Goal: Information Seeking & Learning: Learn about a topic

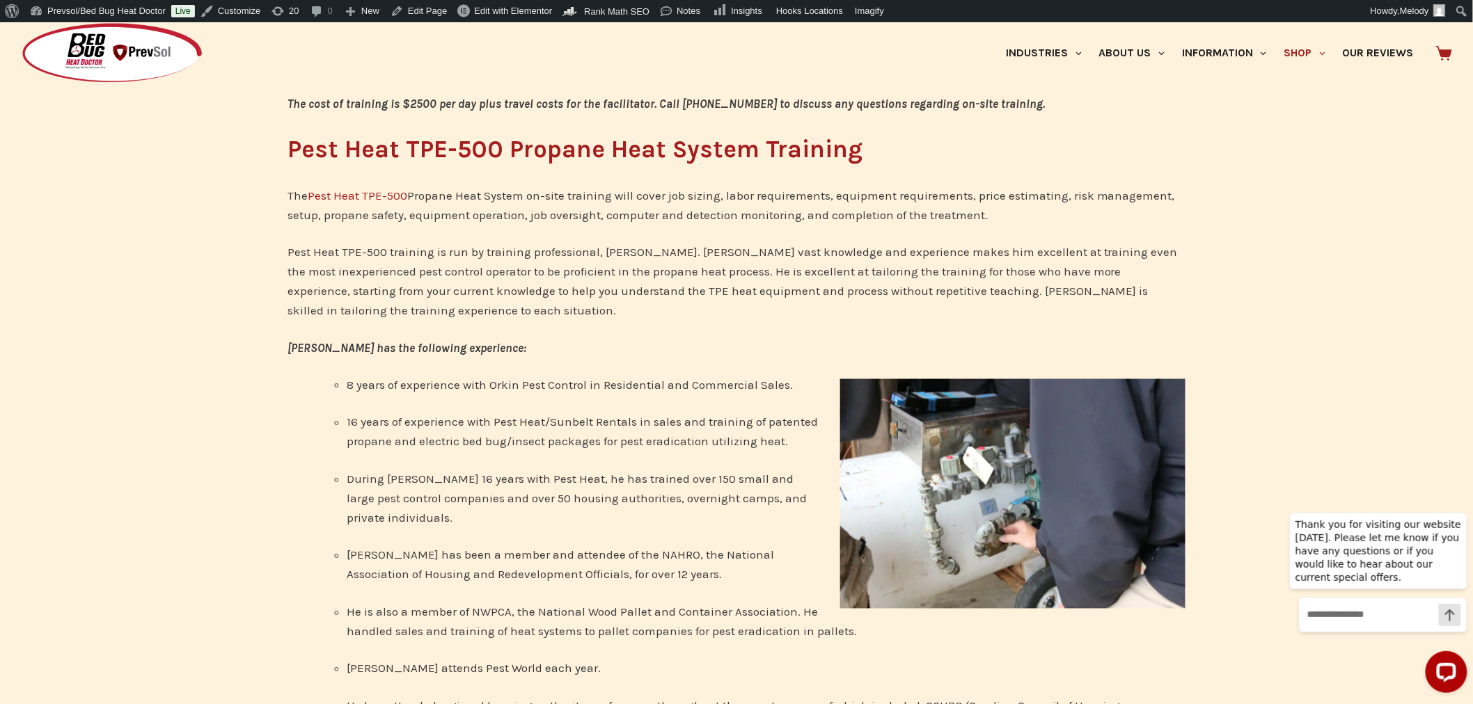
scroll to position [701, 0]
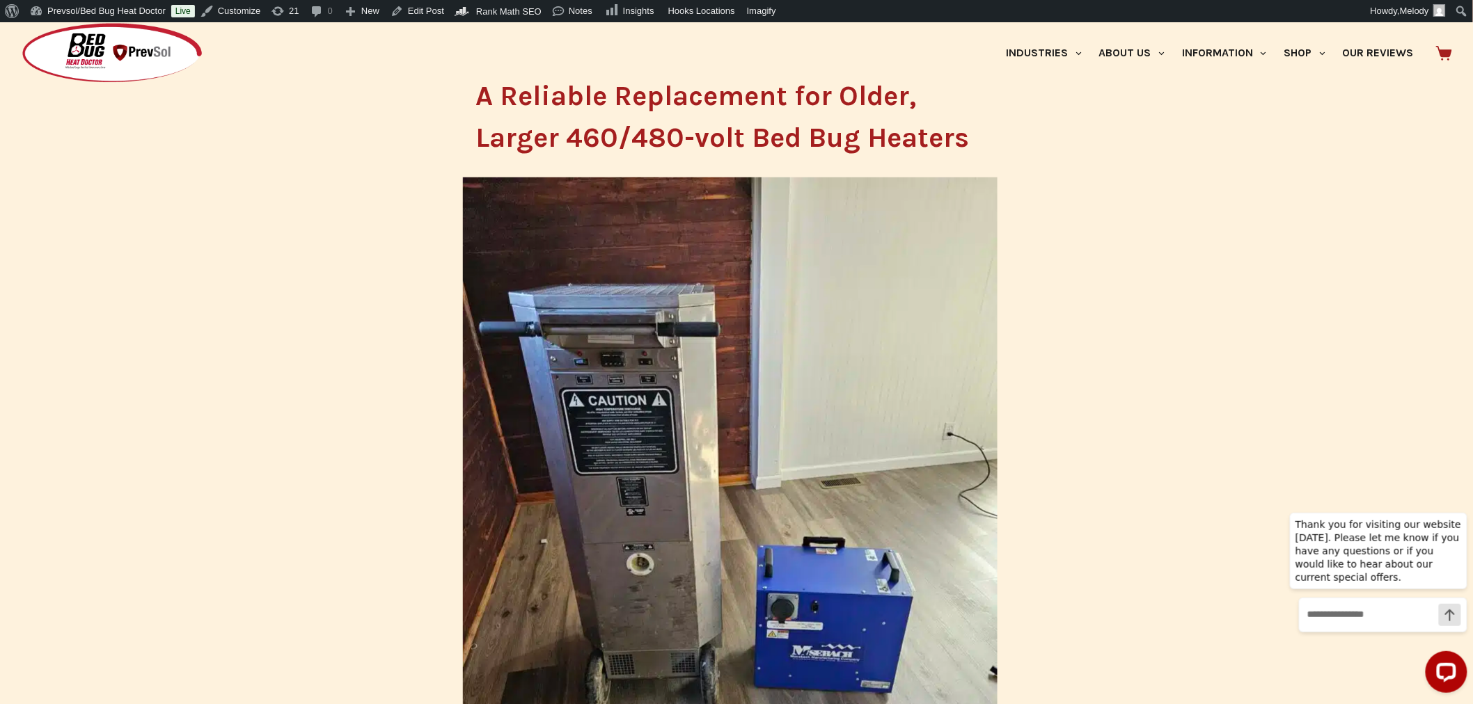
scroll to position [261, 0]
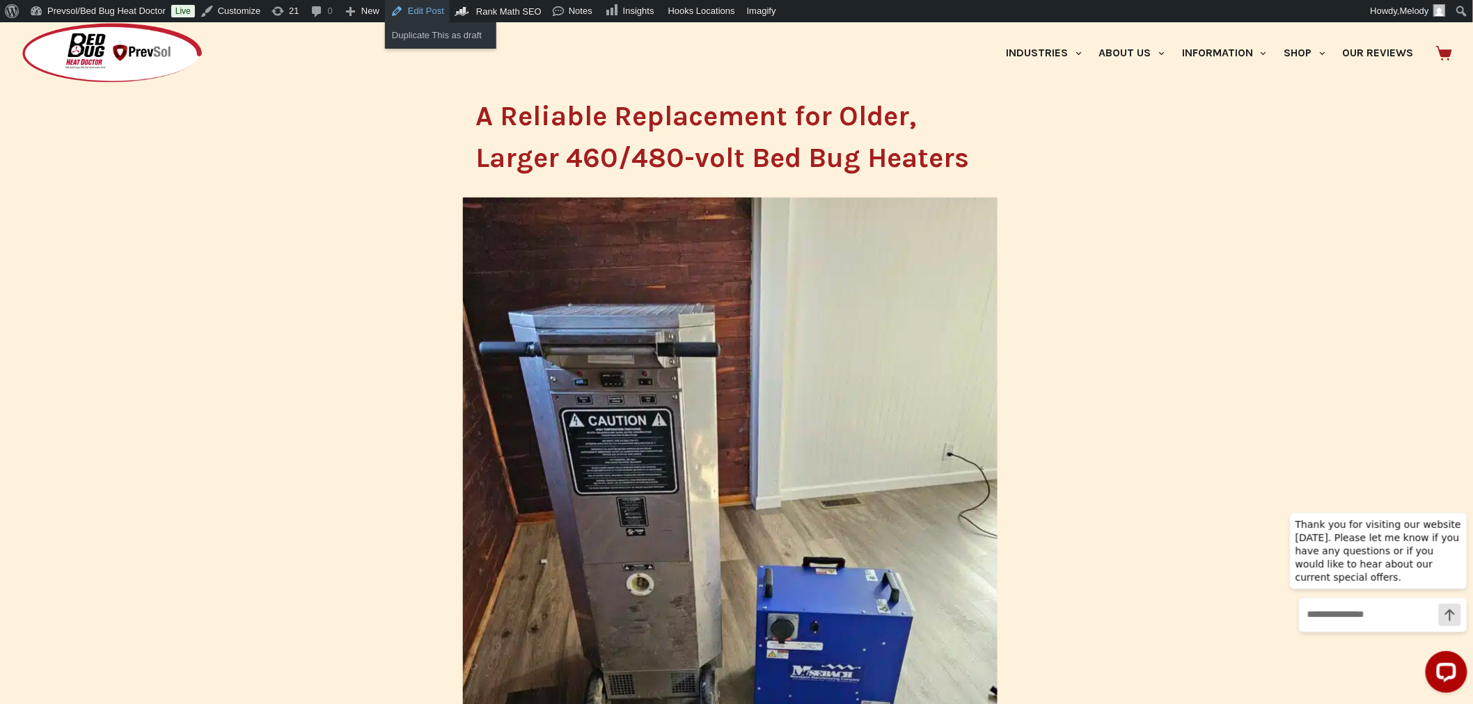
click at [406, 14] on link "Edit Post" at bounding box center [417, 11] width 65 height 22
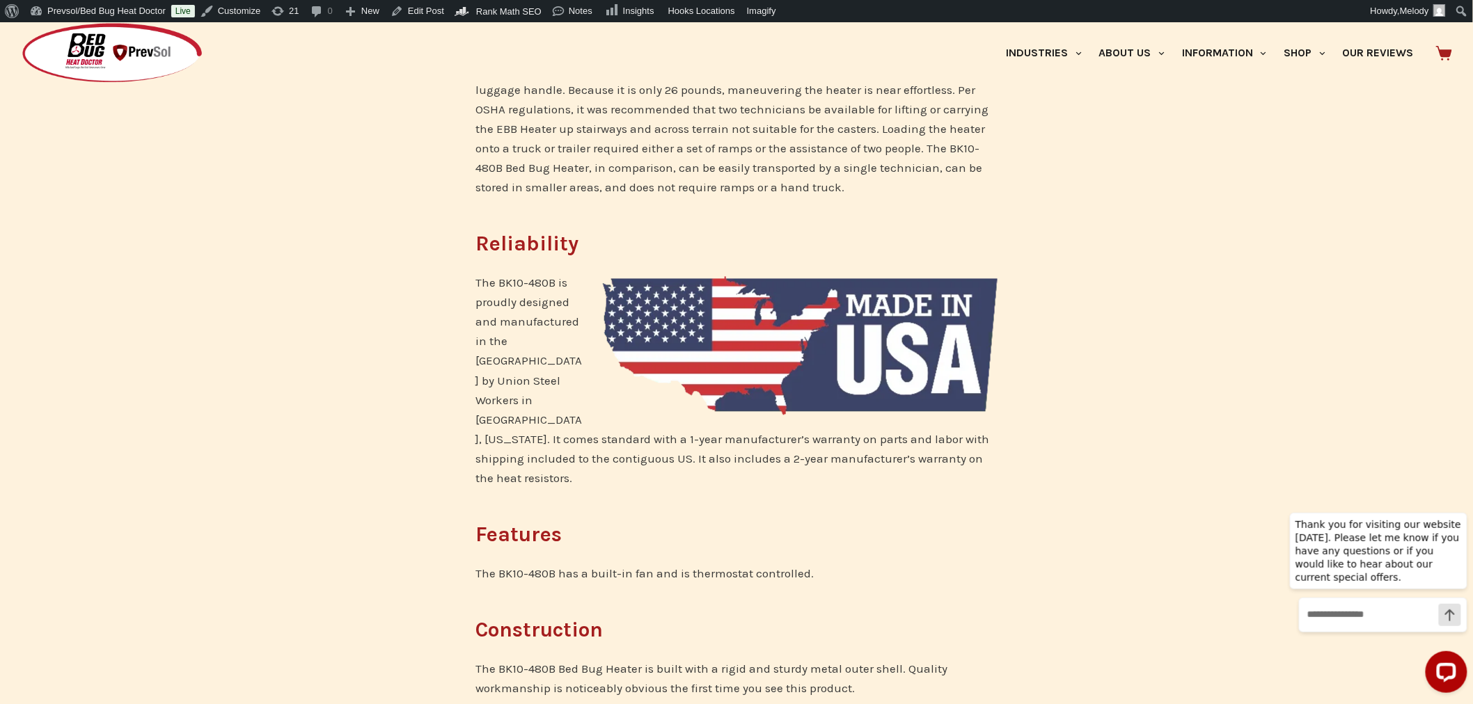
scroll to position [1159, 0]
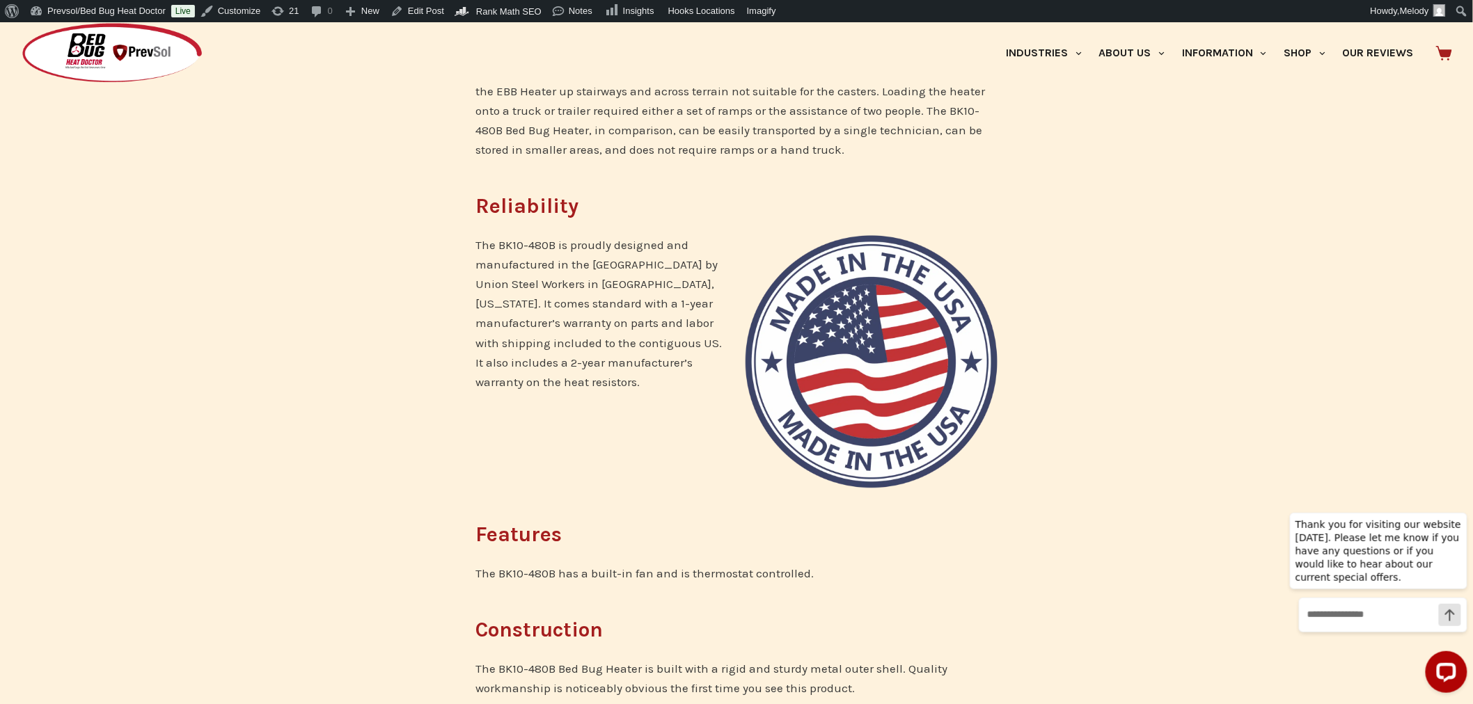
scroll to position [1207, 0]
click at [431, 9] on link "Edit Post" at bounding box center [417, 11] width 65 height 22
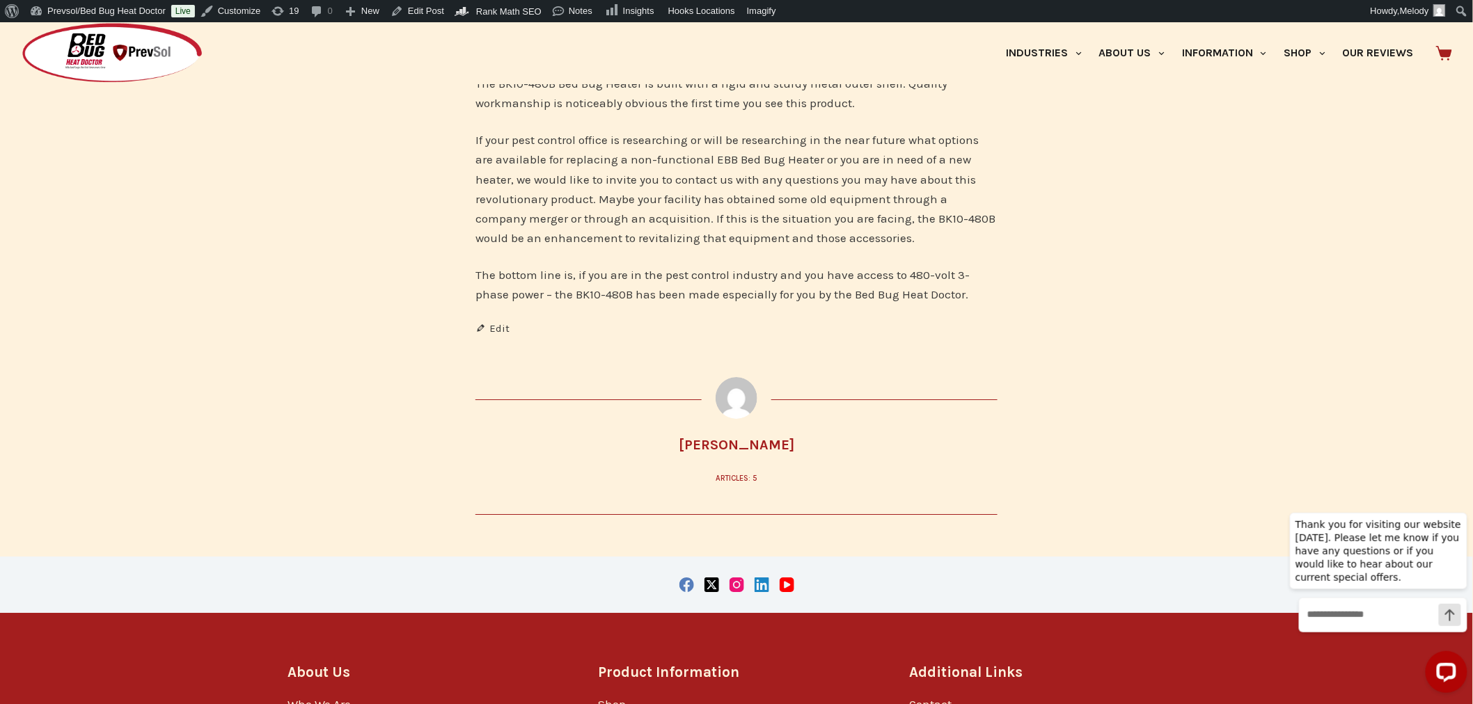
scroll to position [1708, 0]
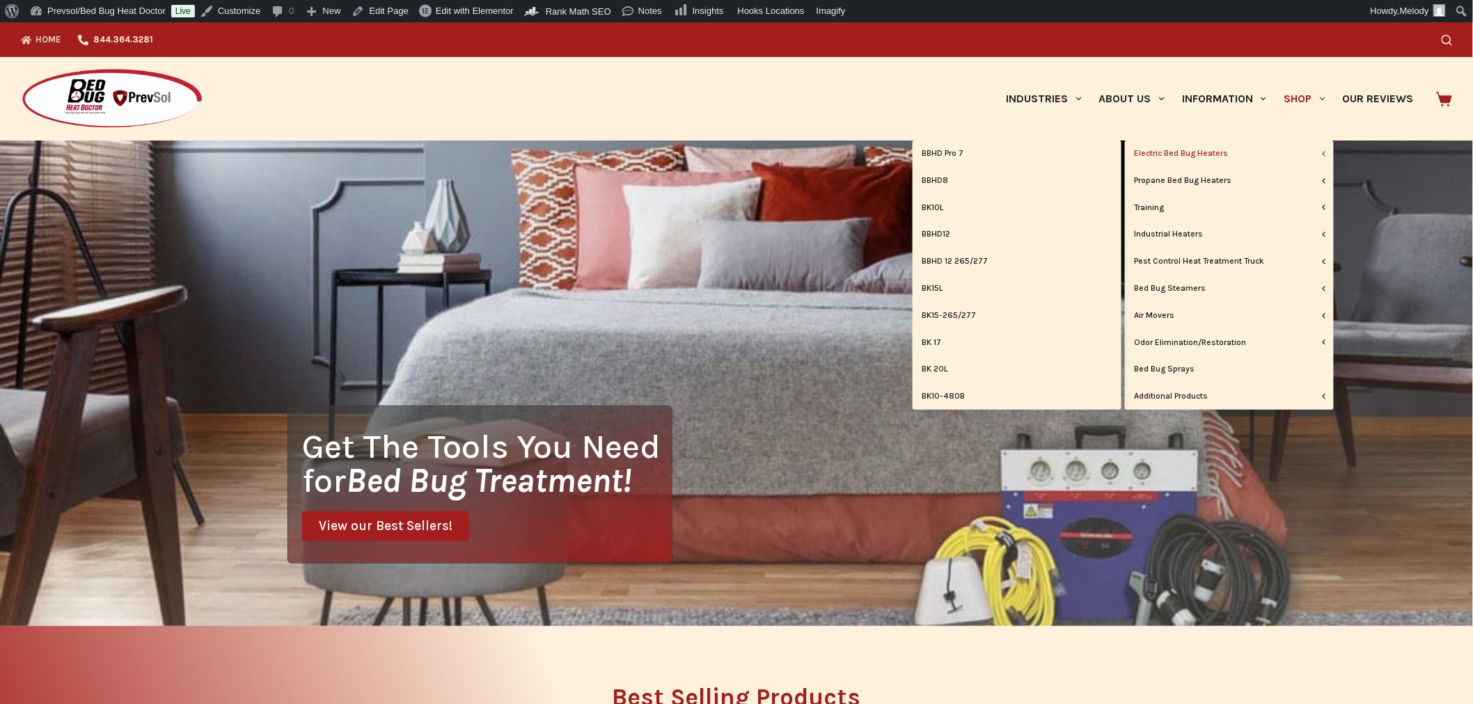
click at [1213, 151] on link "Electric Bed Bug Heaters" at bounding box center [1229, 154] width 209 height 26
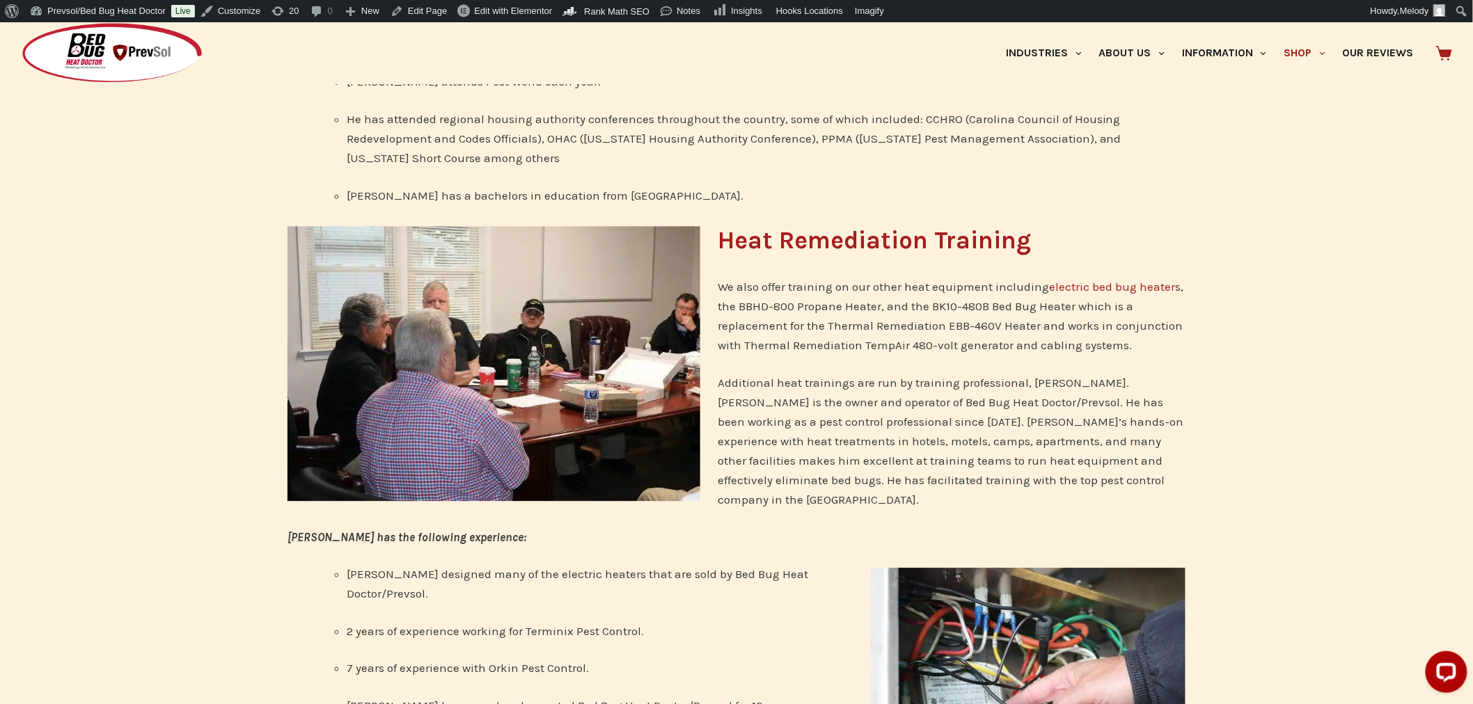
scroll to position [1291, 0]
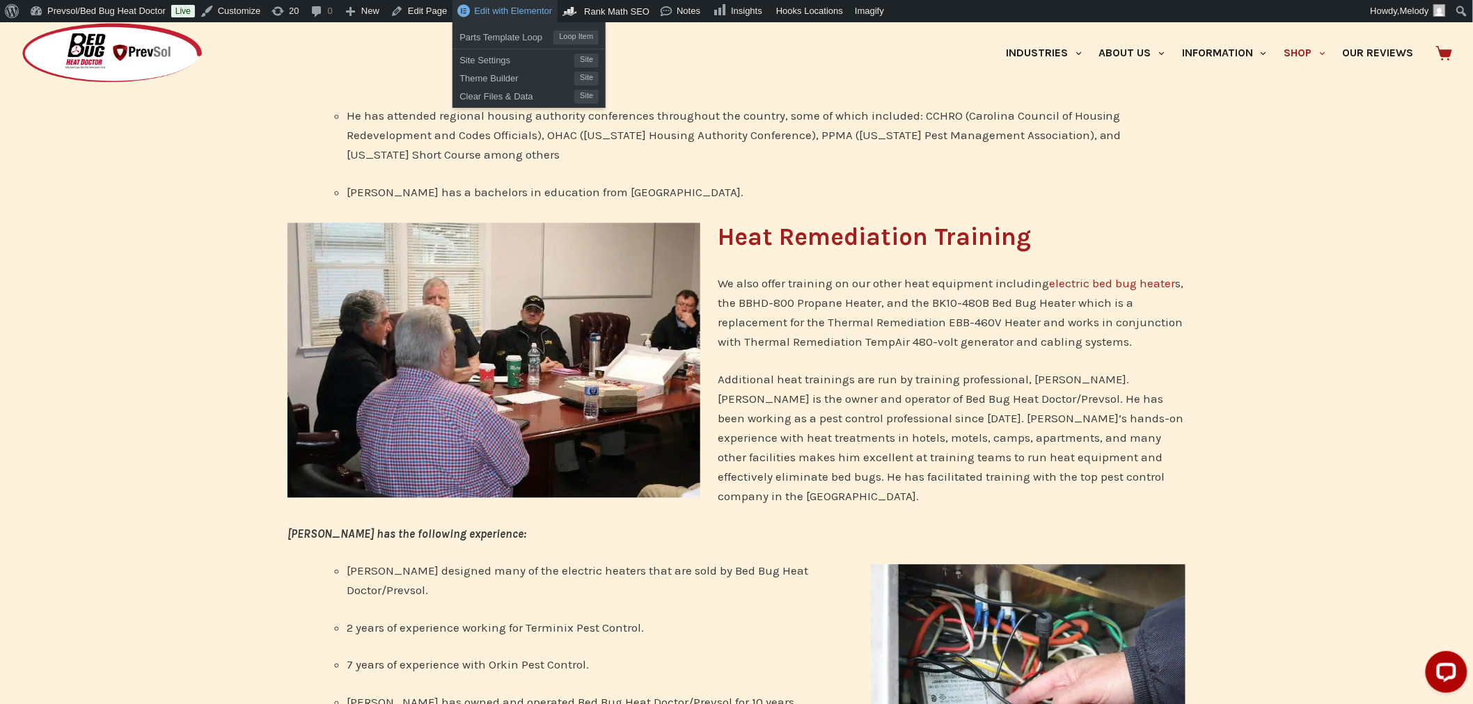
click at [498, 13] on span "Edit with Elementor" at bounding box center [513, 11] width 78 height 10
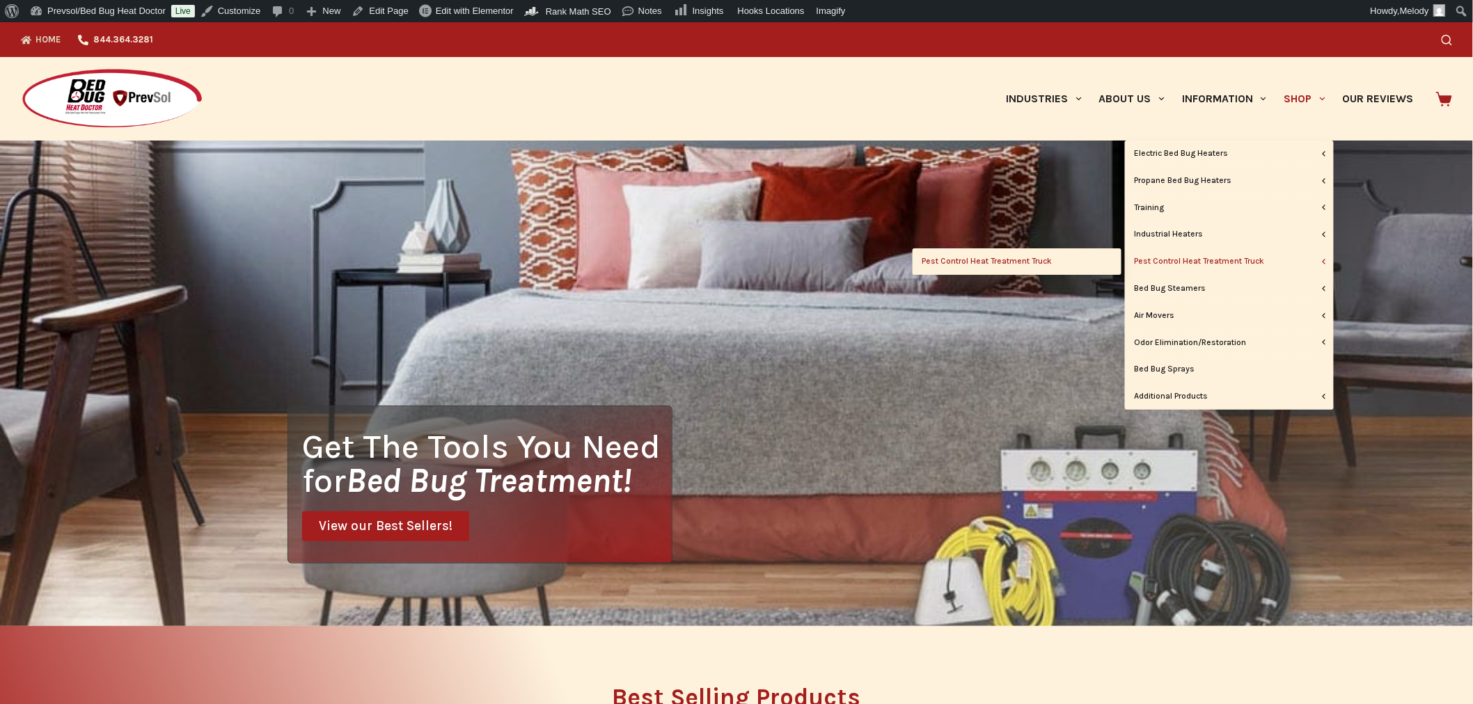
click at [985, 264] on link "Pest Control Heat Treatment Truck" at bounding box center [1016, 261] width 209 height 26
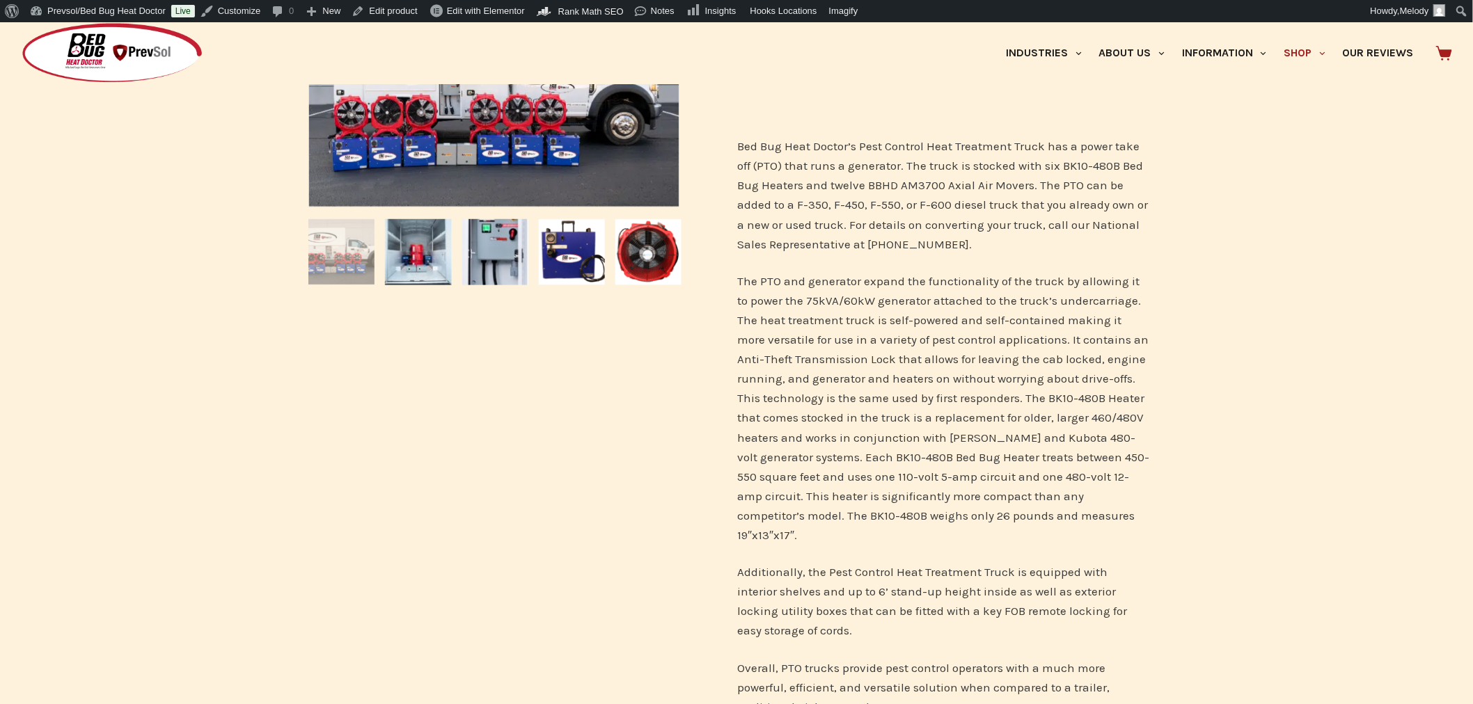
scroll to position [262, 0]
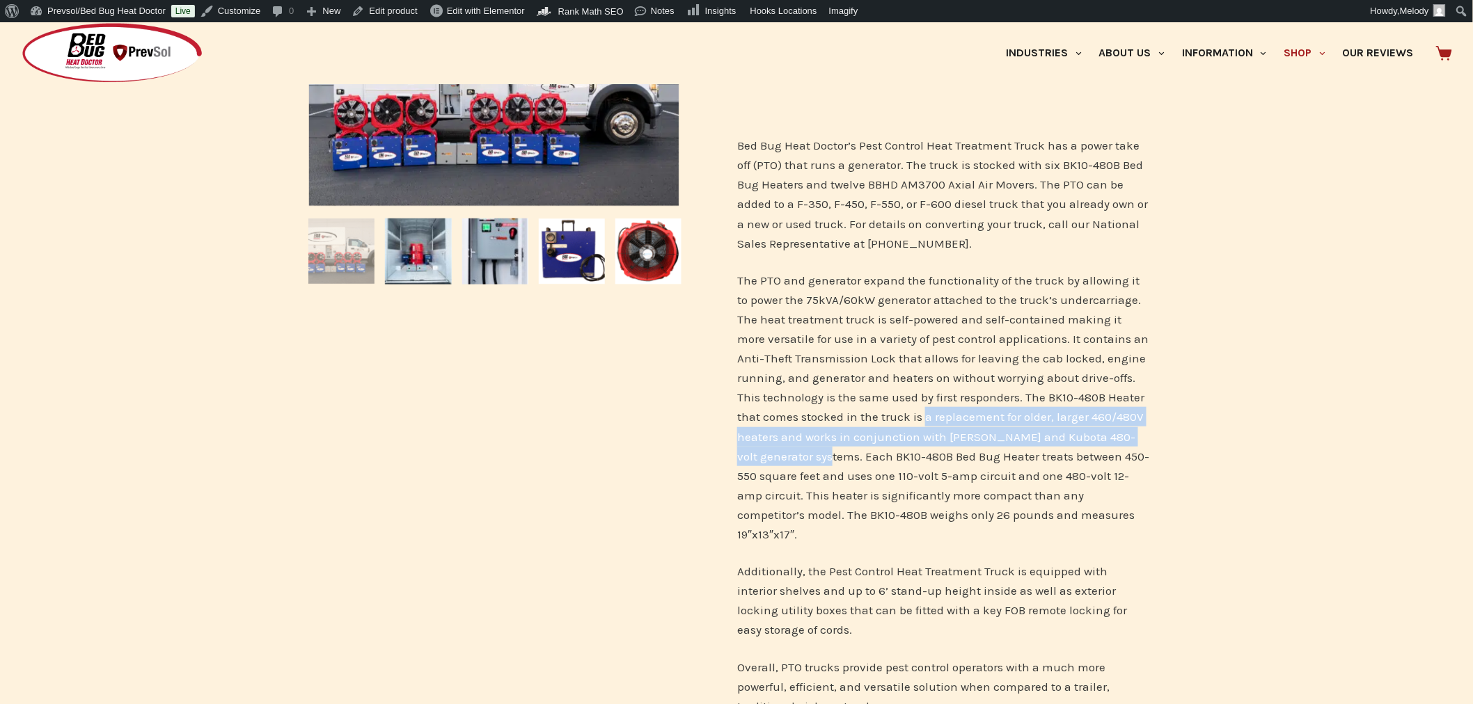
drag, startPoint x: 927, startPoint y: 415, endPoint x: 837, endPoint y: 461, distance: 100.5
click at [837, 461] on p "The PTO and generator expand the functionality of the truck by allowing it to p…" at bounding box center [943, 407] width 413 height 273
copy p "a replacement for older, larger 460/480V heaters and works in conjunction with …"
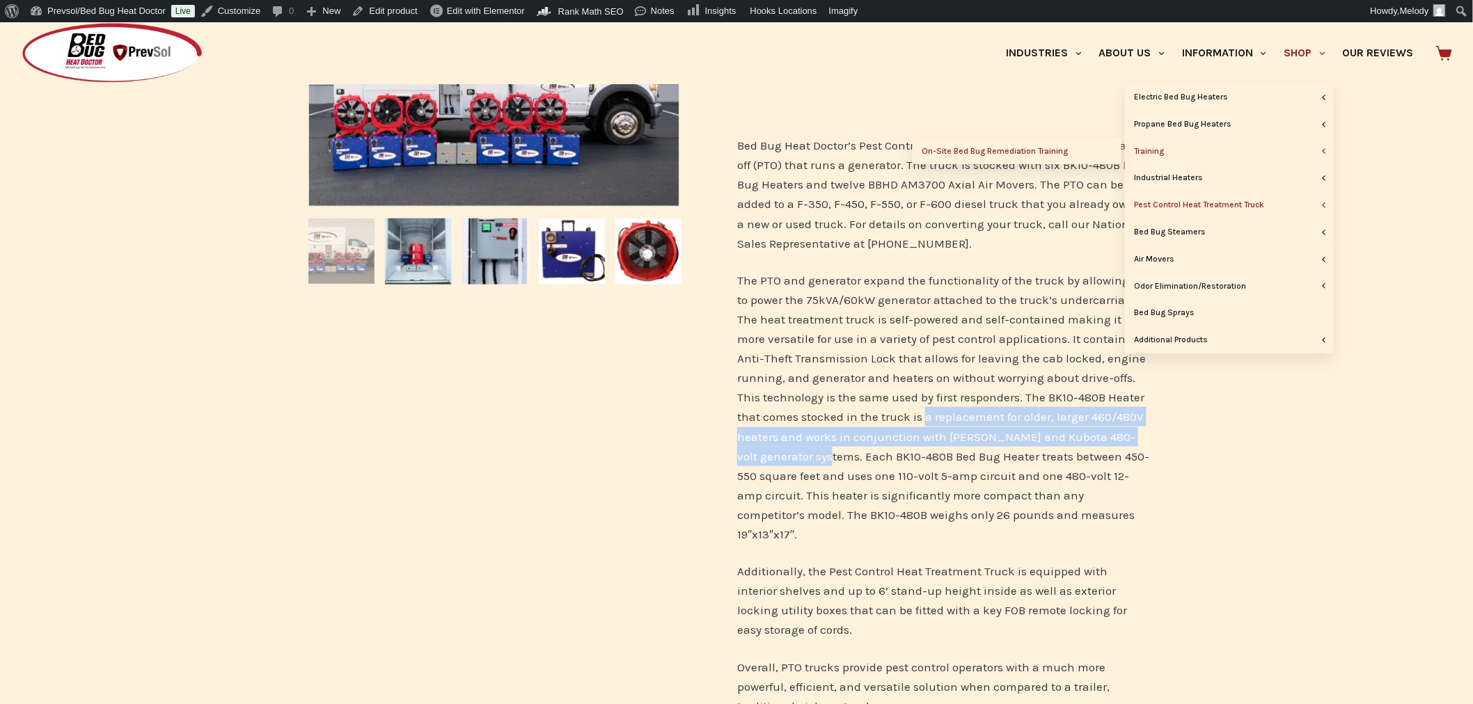
click at [1063, 151] on link "On-Site Bed Bug Remediation Training" at bounding box center [1016, 151] width 209 height 26
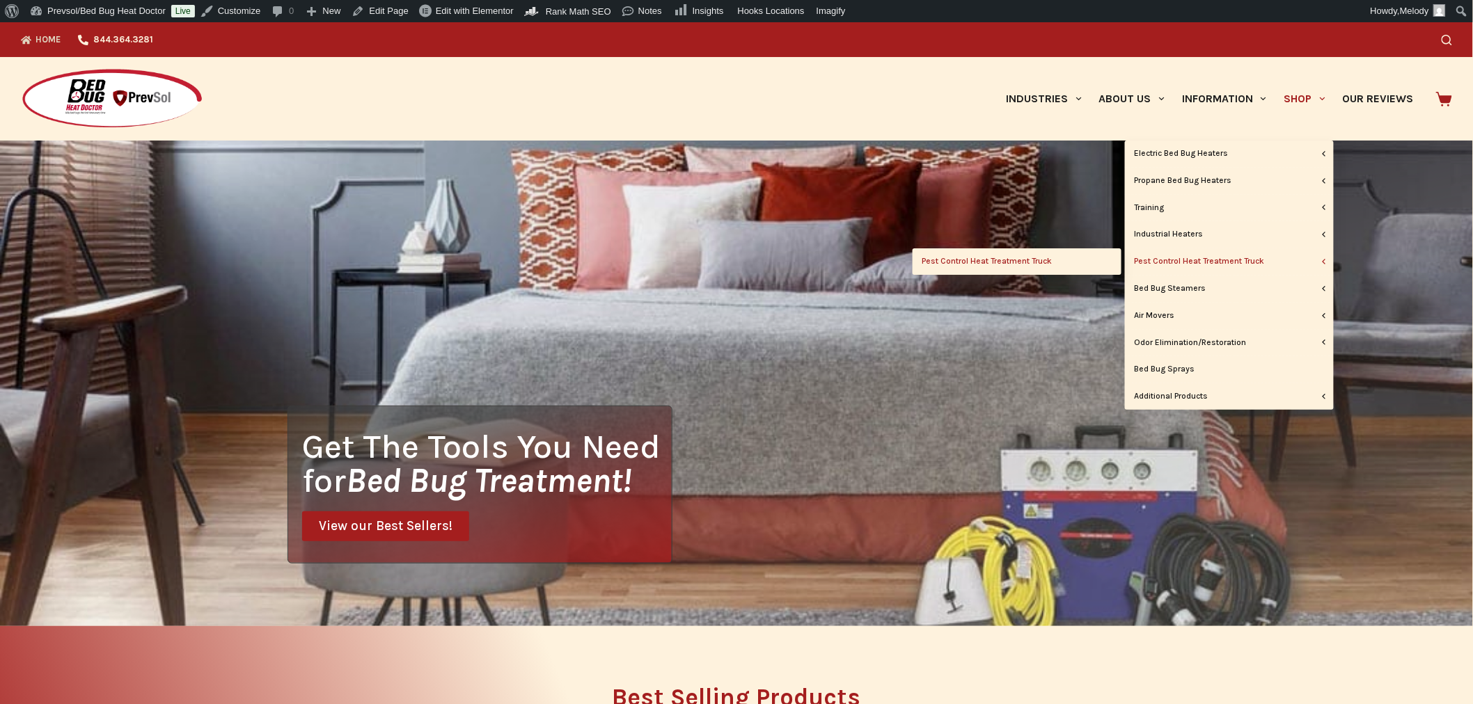
click at [1029, 261] on link "Pest Control Heat Treatment Truck" at bounding box center [1016, 261] width 209 height 26
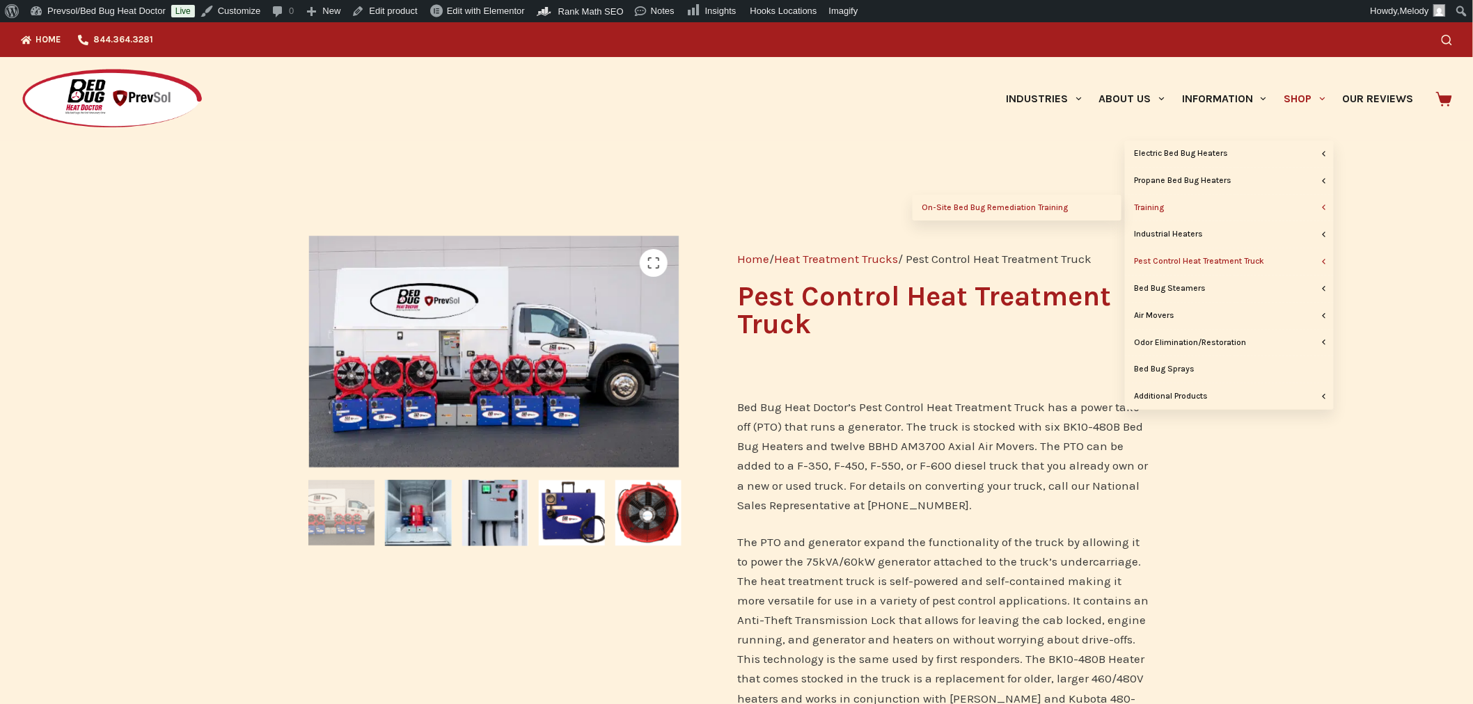
click at [1044, 206] on link "On-Site Bed Bug Remediation Training" at bounding box center [1016, 208] width 209 height 26
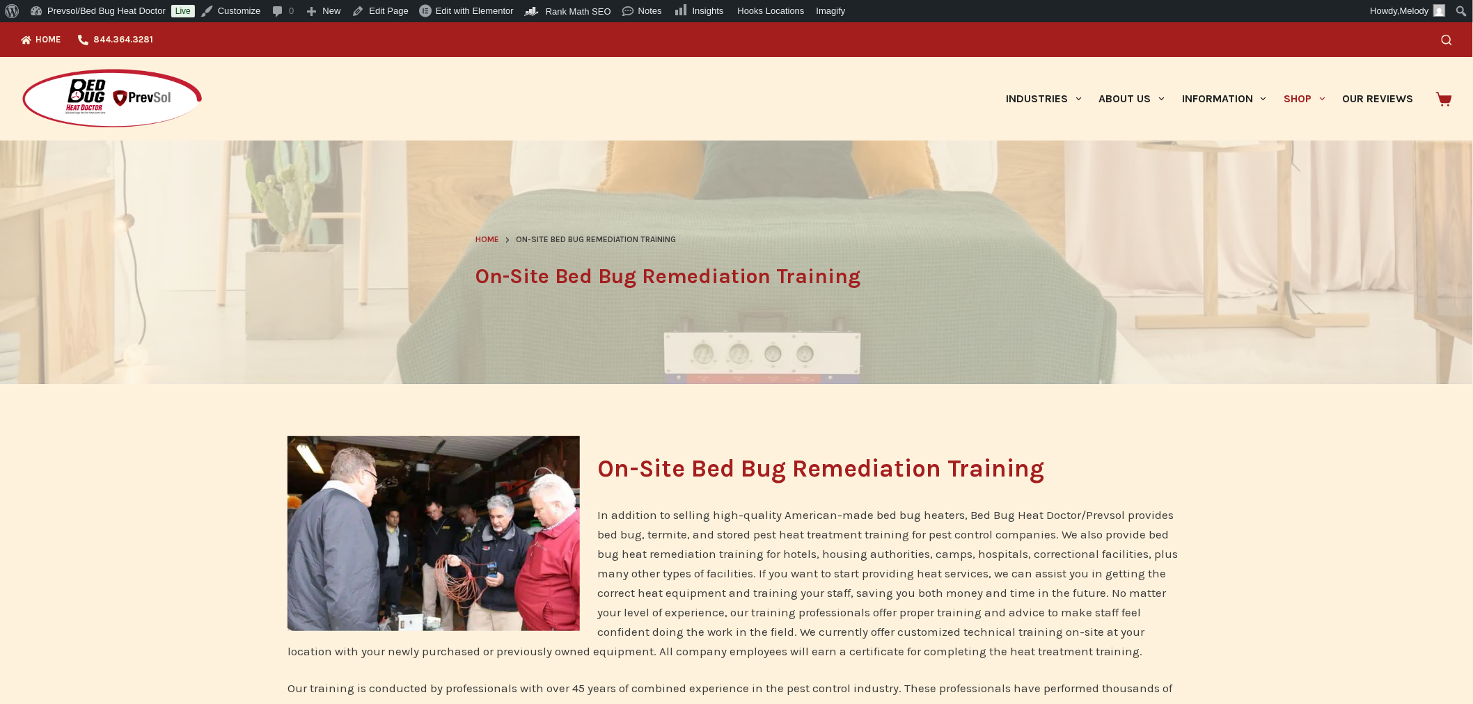
click at [1443, 40] on div "Search" at bounding box center [1127, 39] width 650 height 35
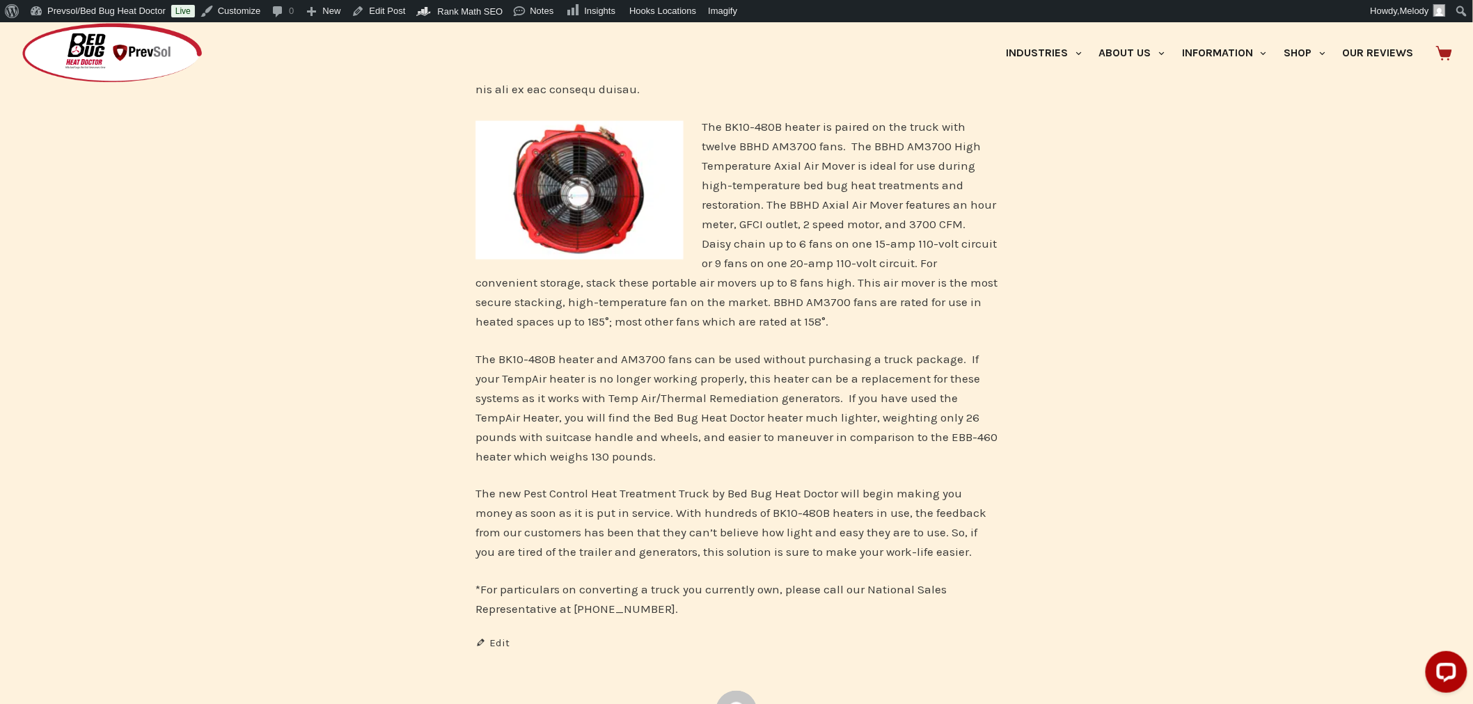
scroll to position [2517, 0]
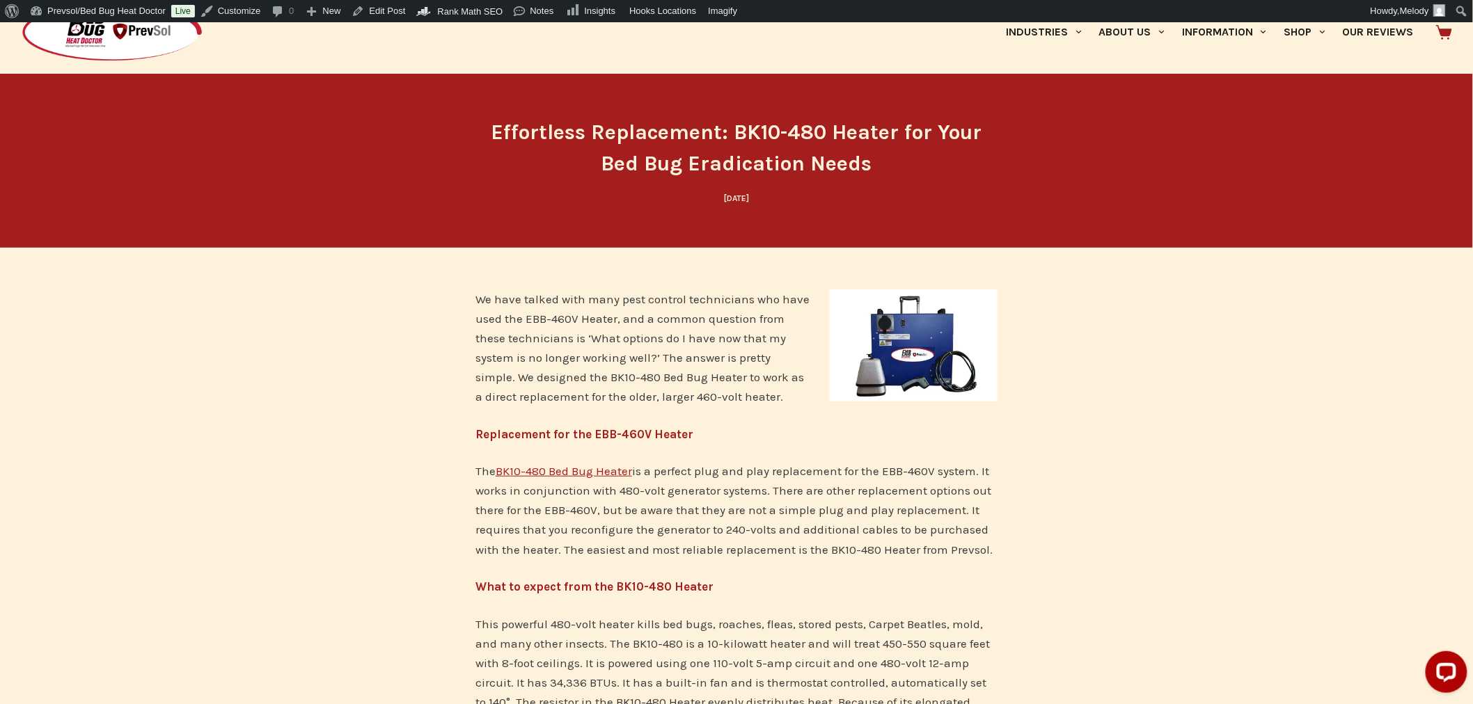
scroll to position [68, 0]
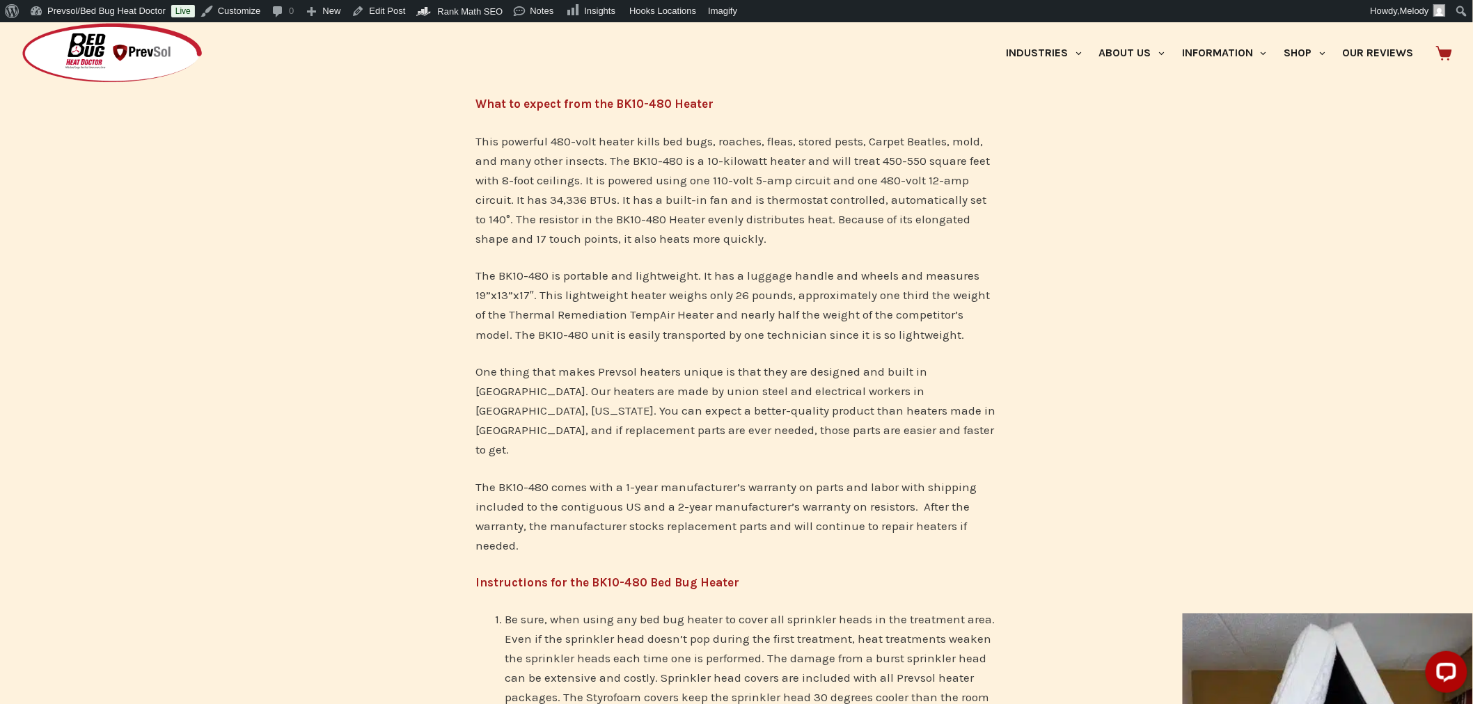
scroll to position [550, 0]
click at [392, 12] on link "Edit Post" at bounding box center [379, 11] width 65 height 22
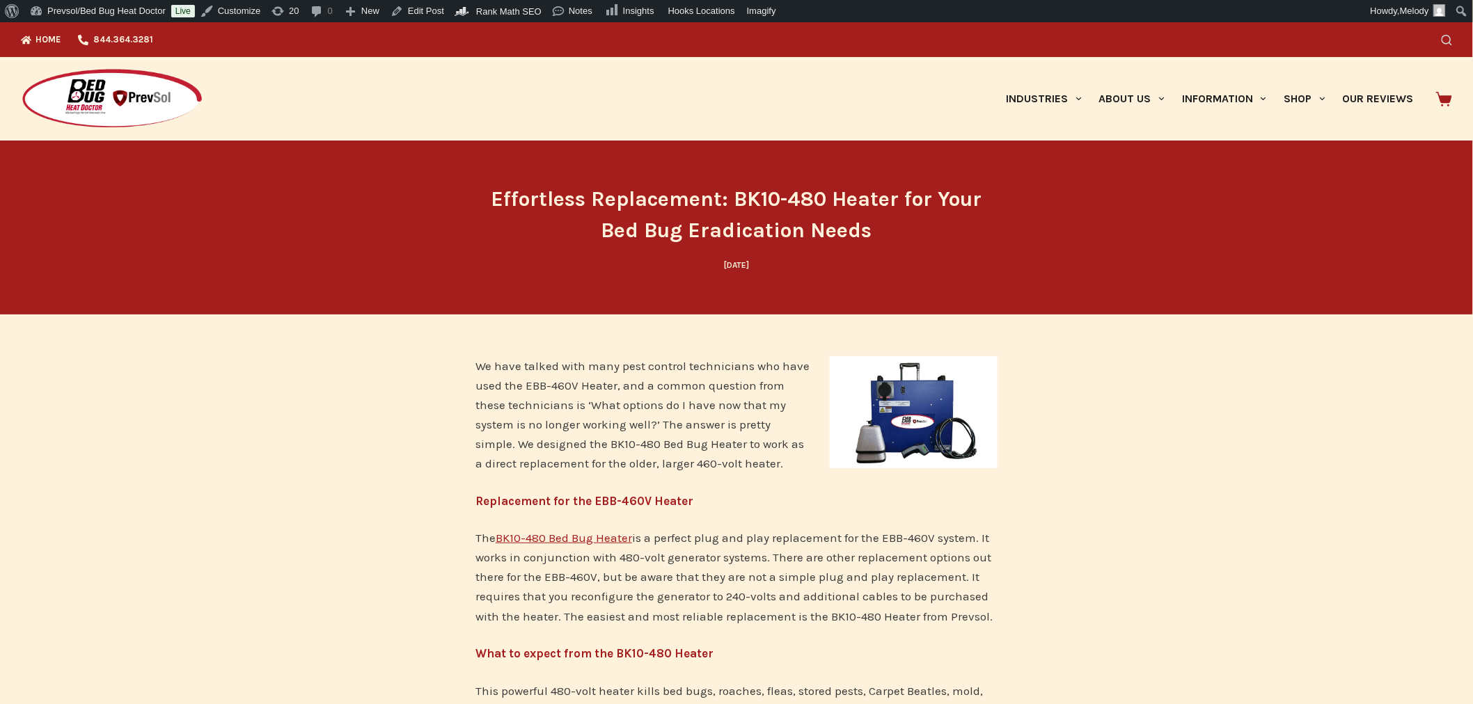
click at [1452, 38] on icon "Search" at bounding box center [1446, 40] width 10 height 10
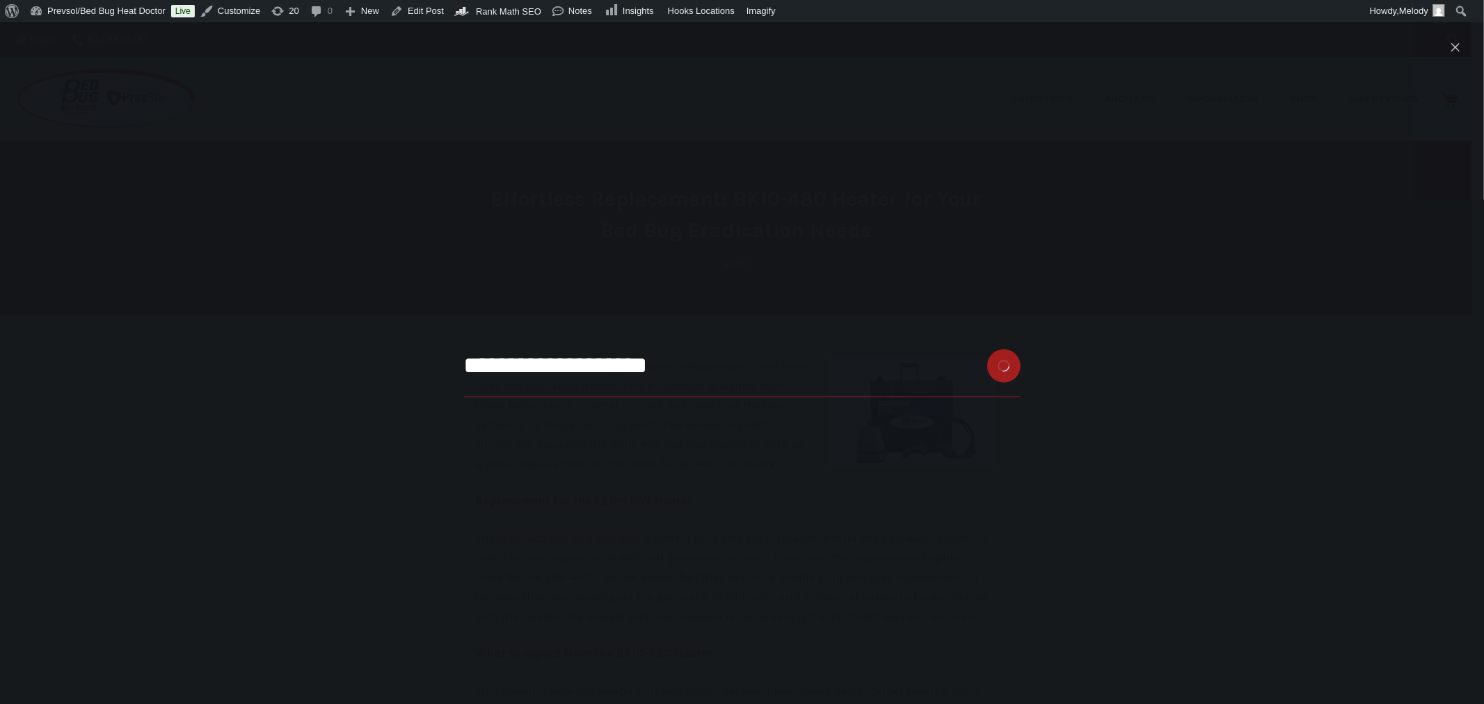
type input "**********"
click at [987, 349] on button "Search button" at bounding box center [1003, 365] width 33 height 33
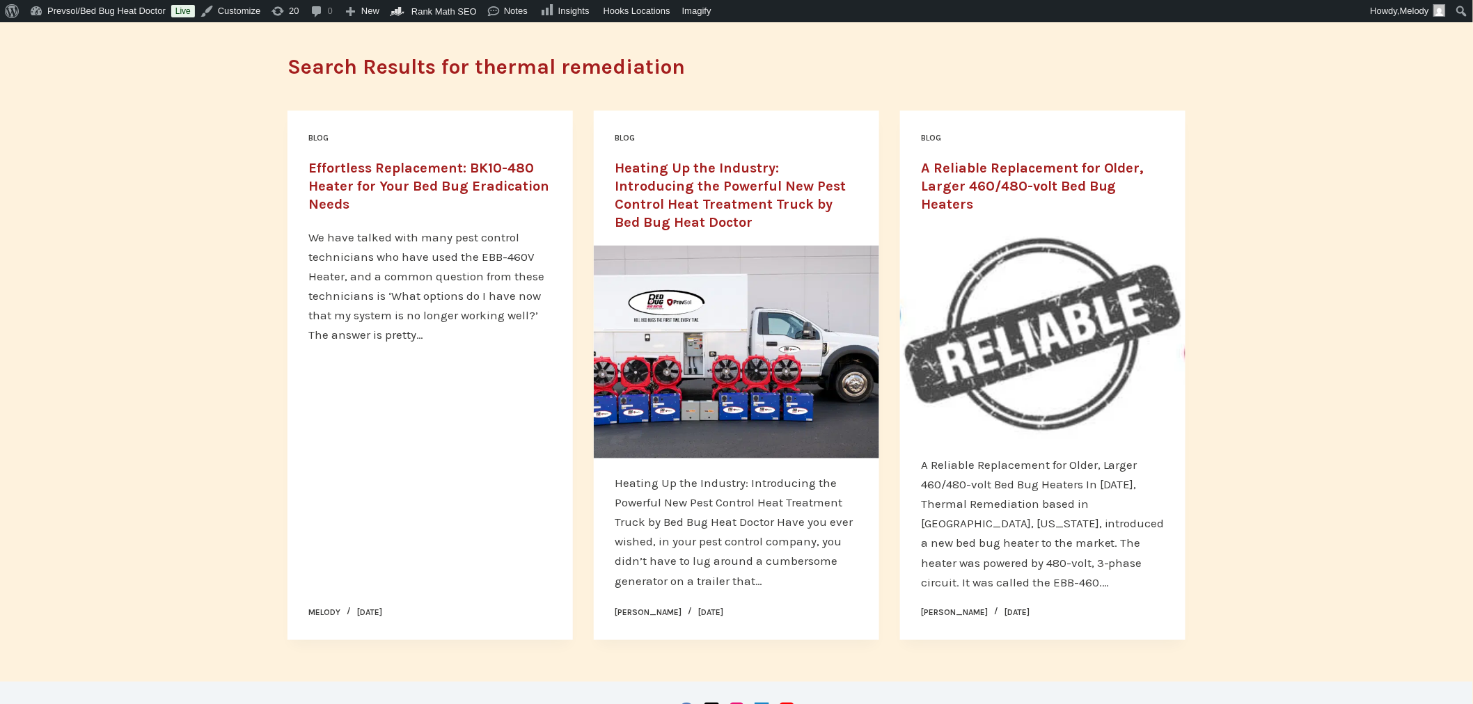
scroll to position [129, 0]
click at [749, 191] on link "Heating Up the Industry: Introducing the Powerful New Pest Control Heat Treatme…" at bounding box center [729, 196] width 231 height 70
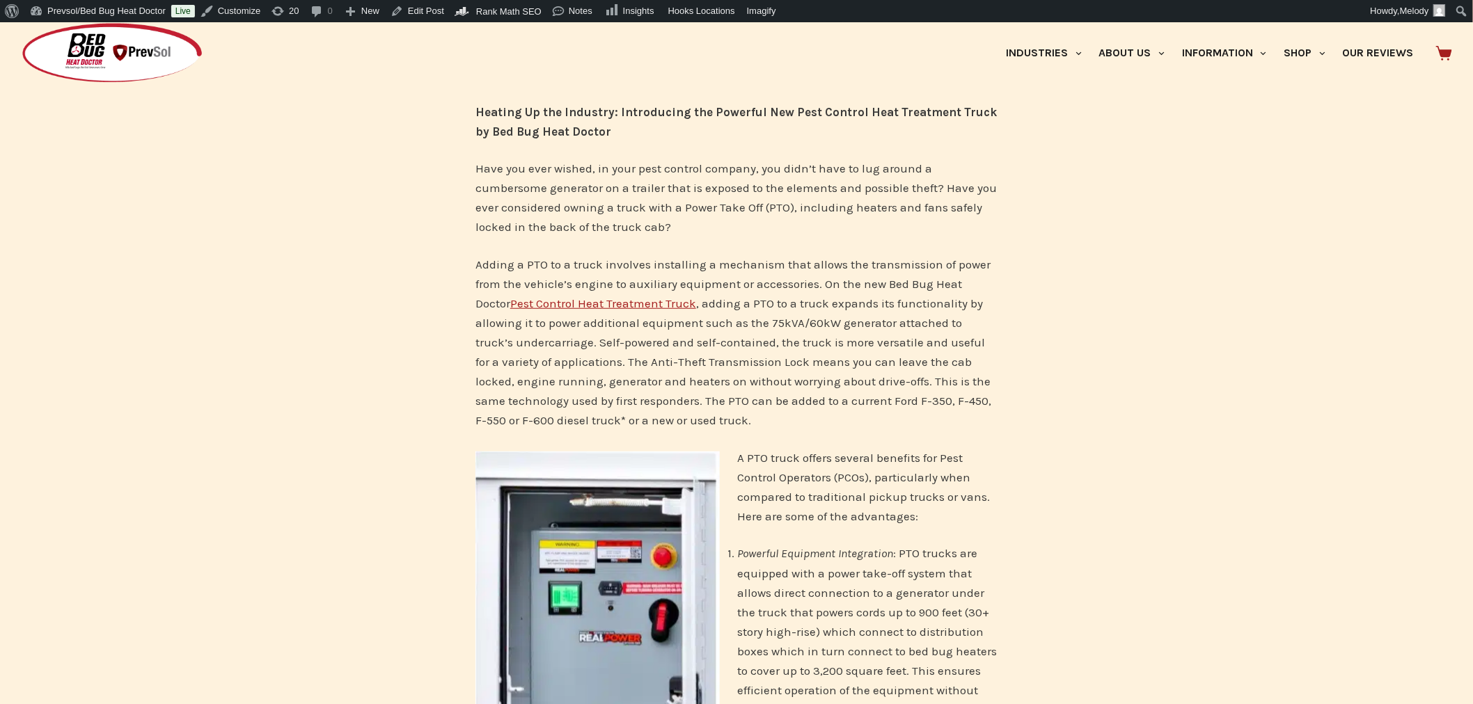
scroll to position [269, 0]
click at [435, 17] on link "Edit Post" at bounding box center [417, 11] width 65 height 22
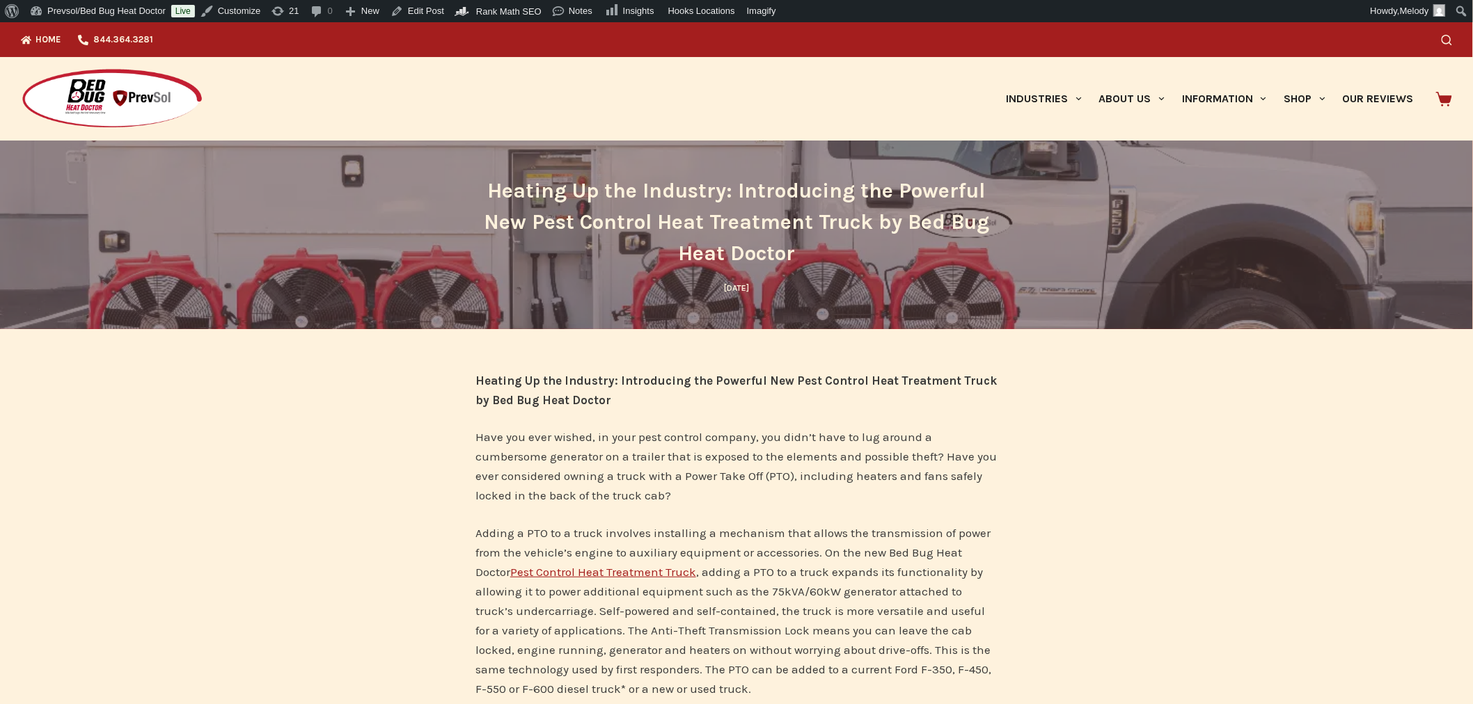
click at [1452, 31] on div "Search" at bounding box center [1127, 39] width 650 height 35
click at [1452, 35] on icon "Search" at bounding box center [1446, 40] width 10 height 10
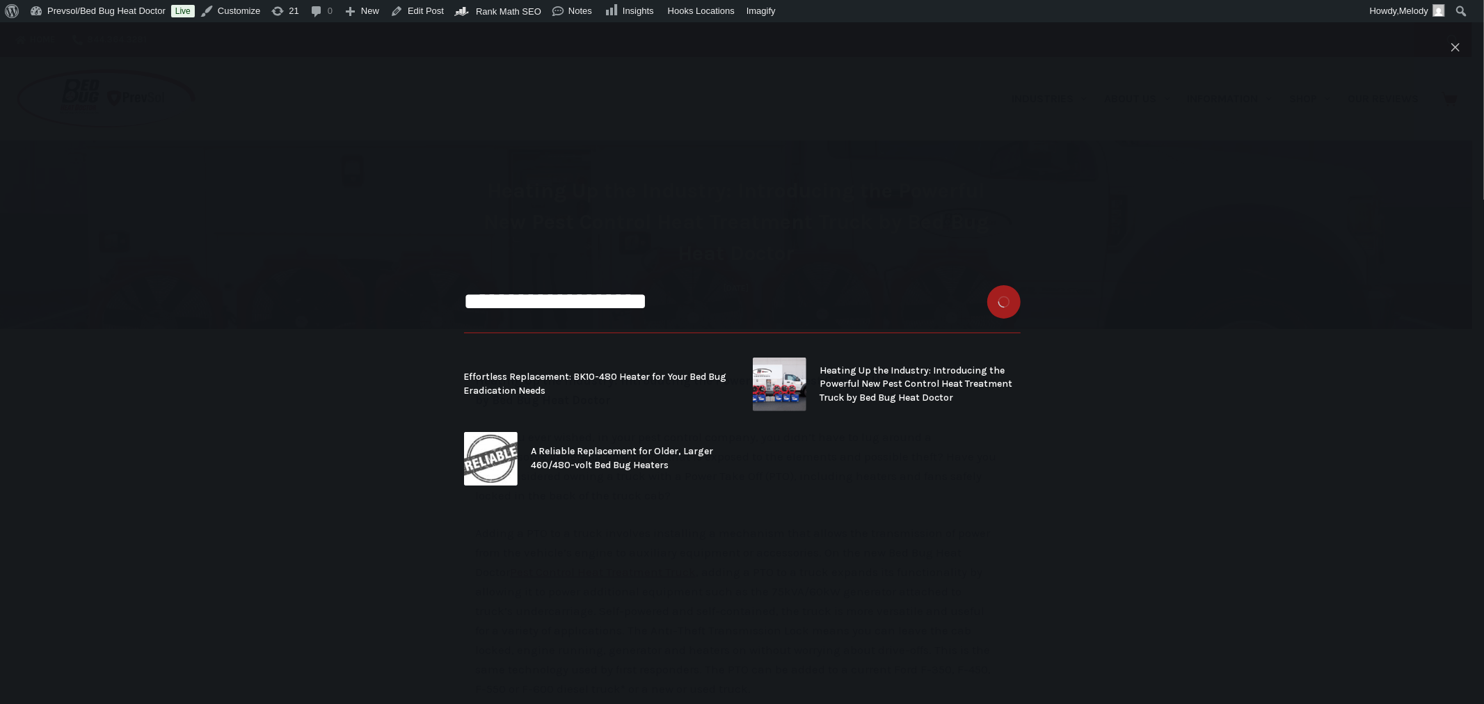
type input "**********"
click at [987, 285] on button "Search button" at bounding box center [1003, 301] width 33 height 33
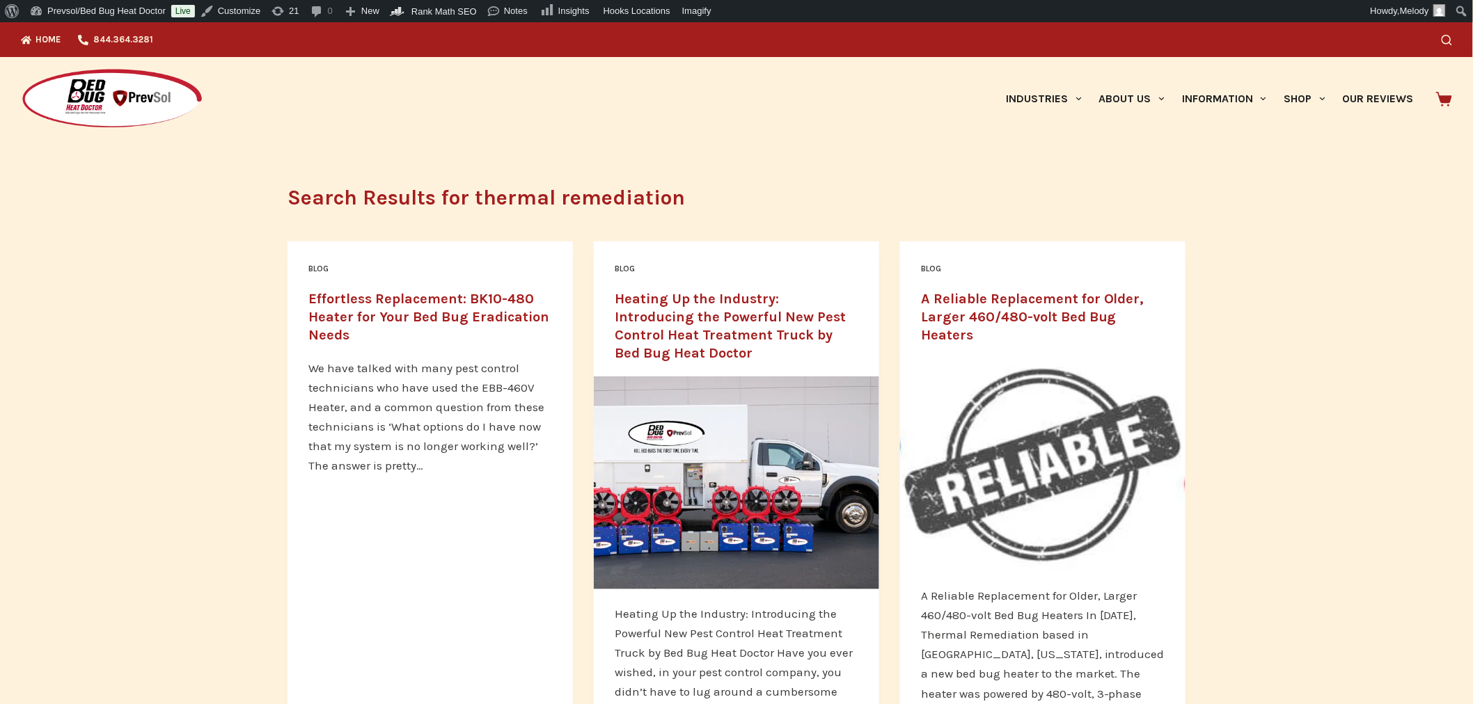
click at [755, 308] on link "Heating Up the Industry: Introducing the Powerful New Pest Control Heat Treatme…" at bounding box center [729, 326] width 231 height 70
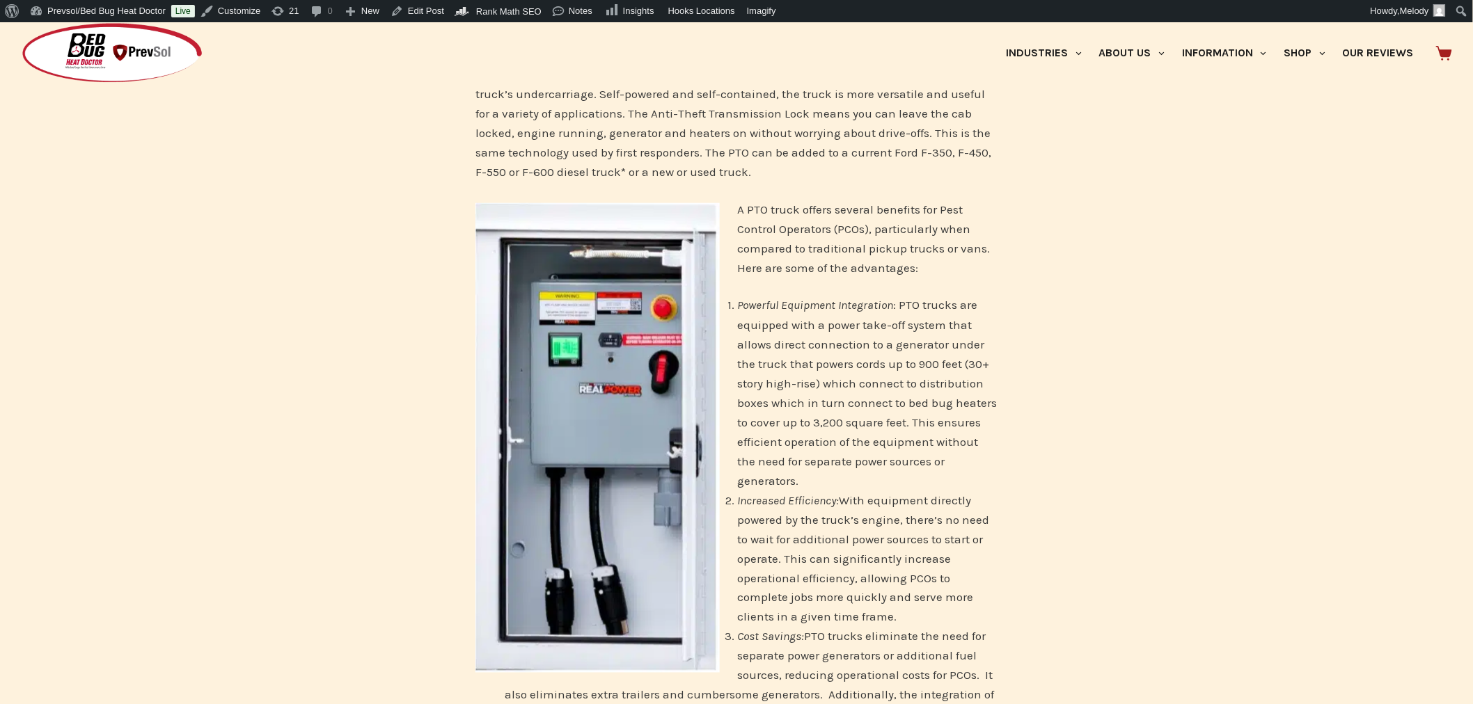
scroll to position [518, 0]
click at [602, 388] on img at bounding box center [597, 438] width 244 height 470
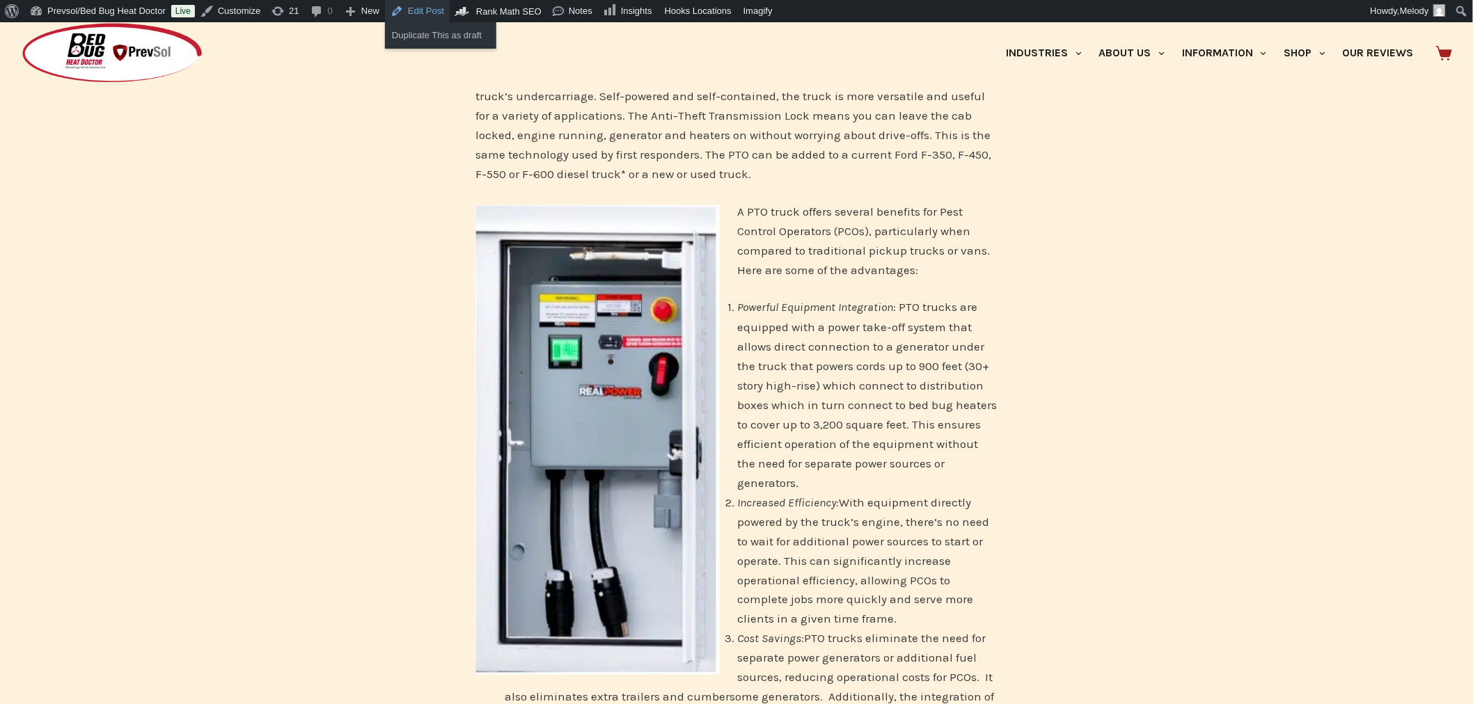
click at [422, 12] on link "Edit Post" at bounding box center [417, 11] width 65 height 22
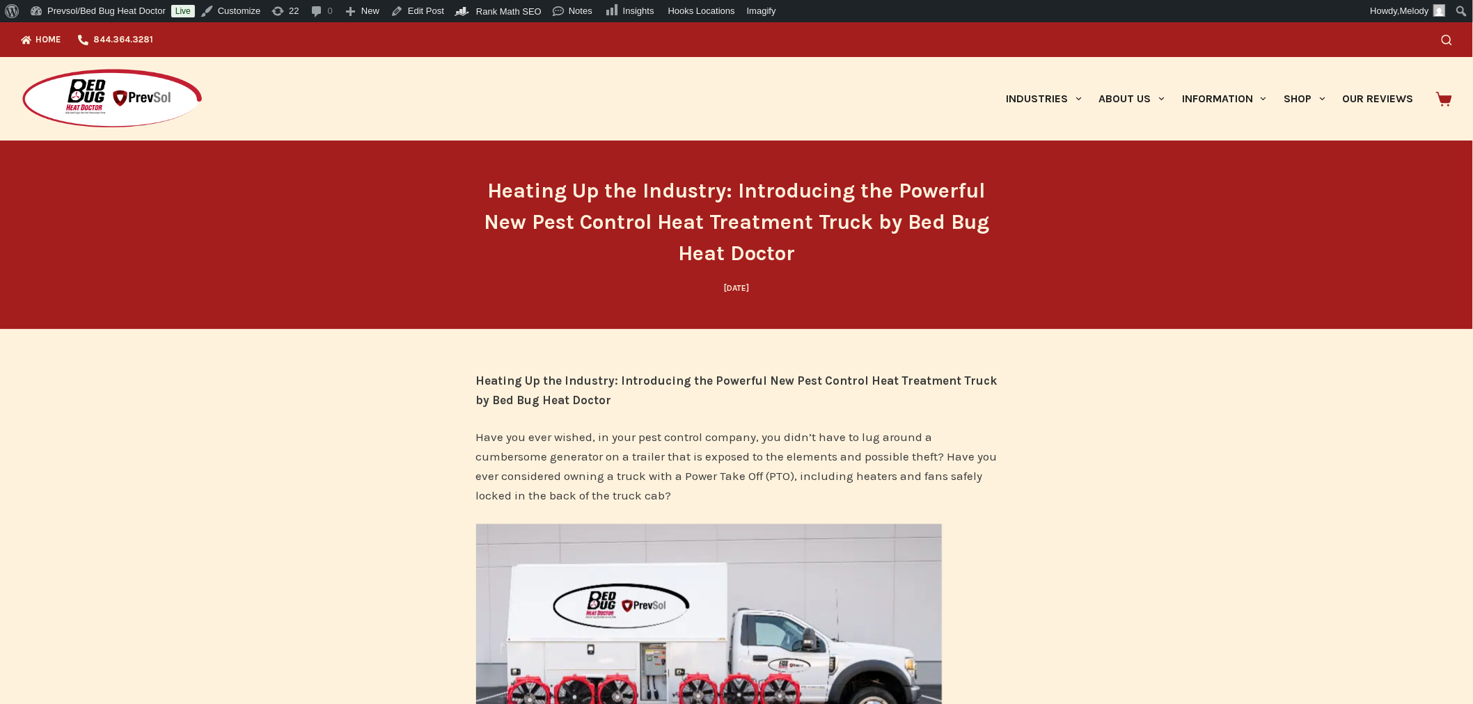
click at [1469, 47] on div "Home 844.364.3281 Search" at bounding box center [736, 39] width 1473 height 35
click at [141, 82] on img at bounding box center [112, 99] width 182 height 62
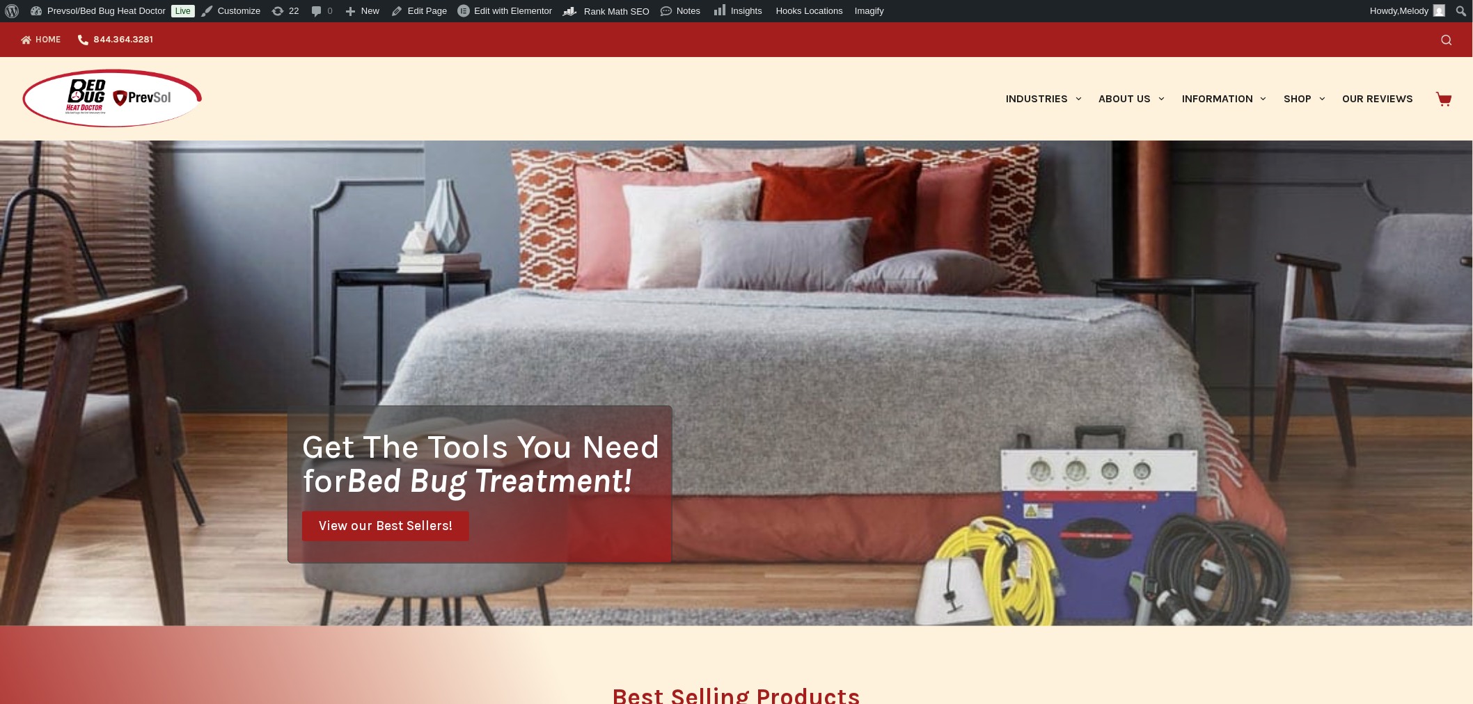
click at [1452, 40] on icon "Search" at bounding box center [1446, 40] width 10 height 10
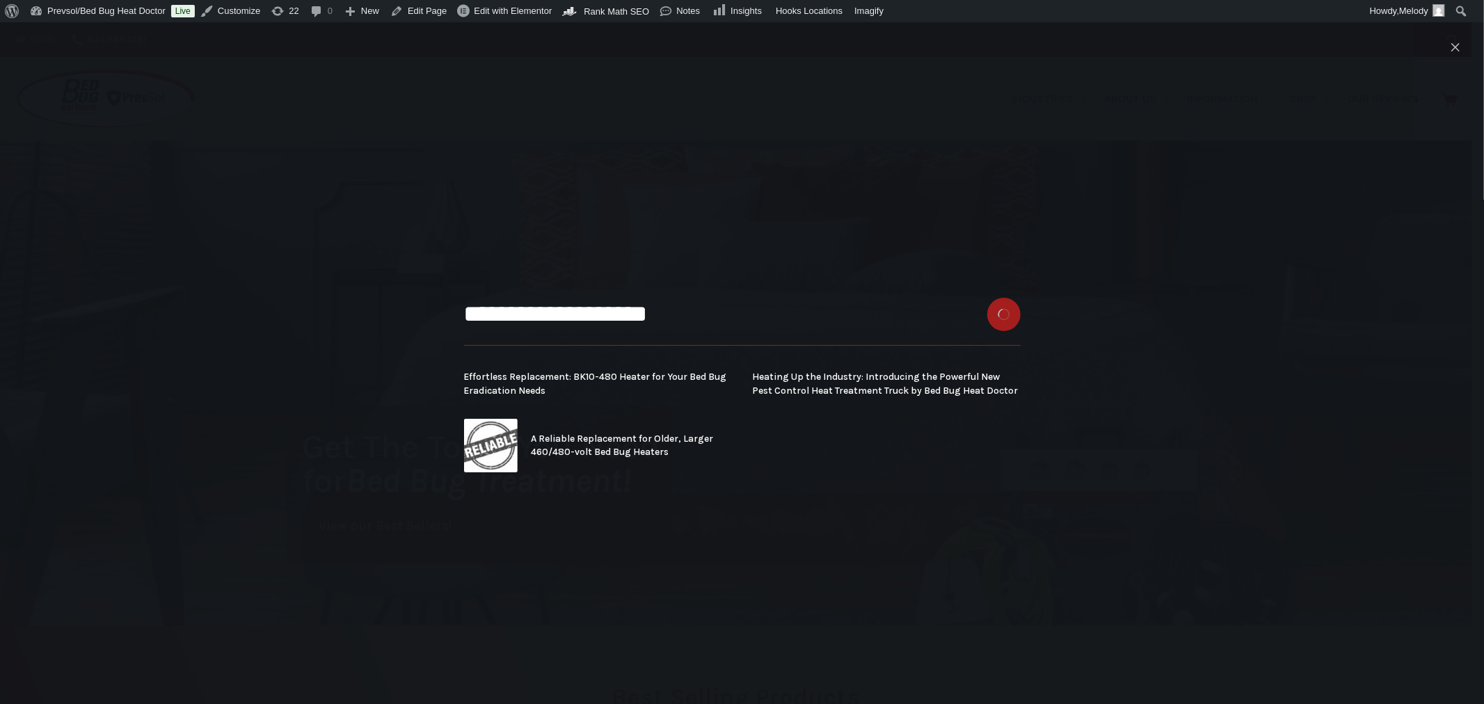
type input "**********"
click at [987, 298] on button "Search button" at bounding box center [1003, 314] width 33 height 33
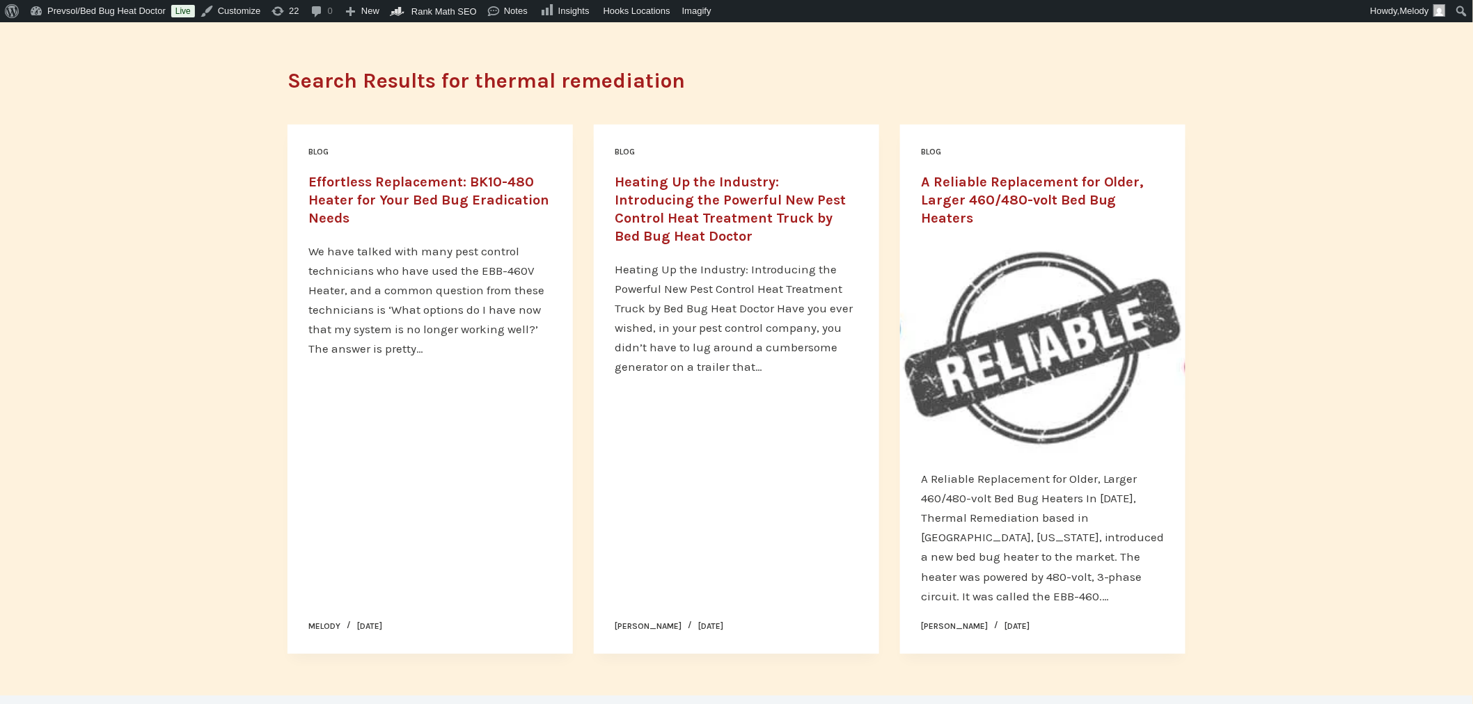
scroll to position [118, 0]
click at [741, 214] on link "Heating Up the Industry: Introducing the Powerful New Pest Control Heat Treatme…" at bounding box center [729, 208] width 231 height 70
click at [413, 184] on link "Effortless Replacement: BK10-480 Heater for Your Bed Bug Eradication Needs" at bounding box center [428, 199] width 241 height 52
